Goal: Information Seeking & Learning: Learn about a topic

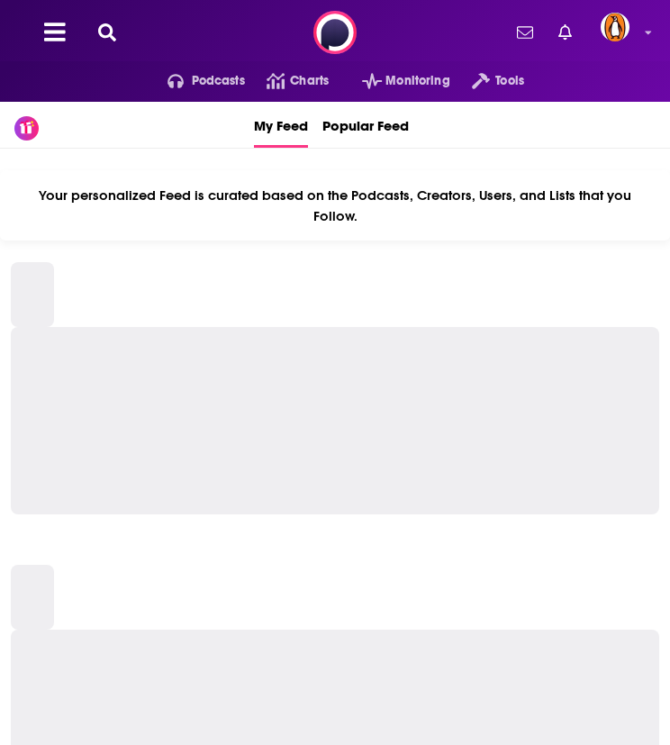
drag, startPoint x: 0, startPoint y: 0, endPoint x: 101, endPoint y: 24, distance: 103.8
click at [101, 24] on icon at bounding box center [107, 32] width 18 height 18
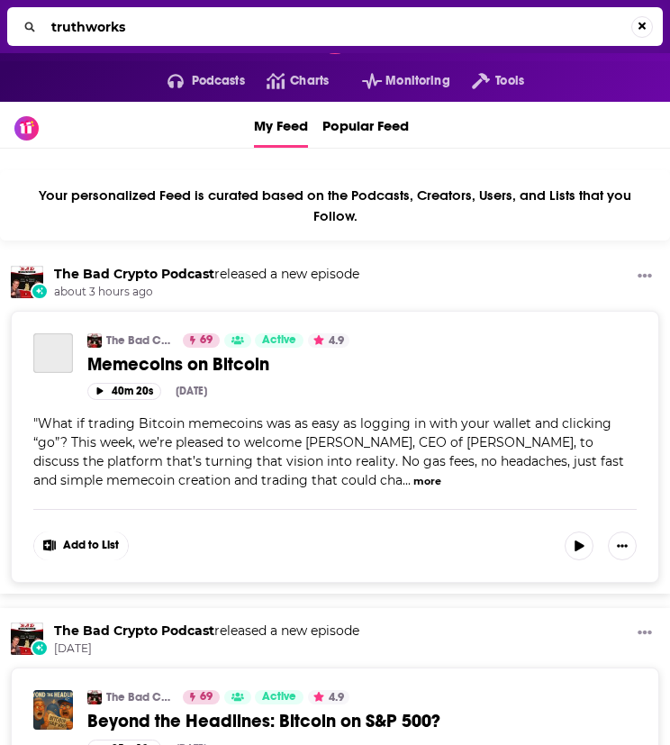
type input "truthworks"
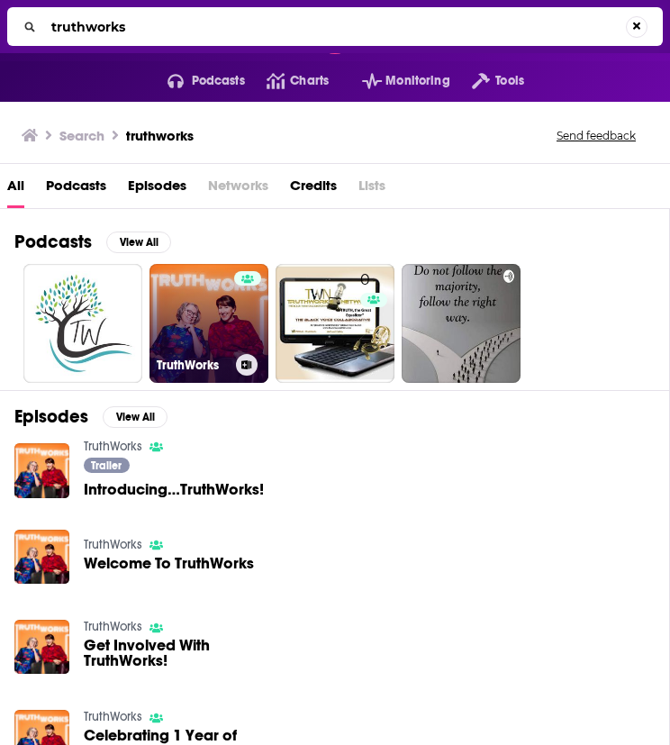
click at [255, 313] on div at bounding box center [247, 312] width 27 height 83
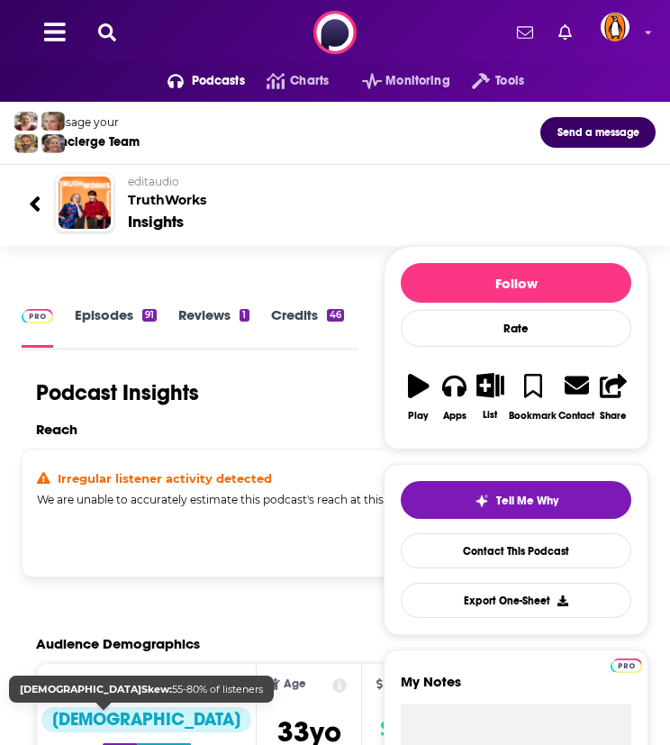
scroll to position [450, 0]
